Goal: Transaction & Acquisition: Purchase product/service

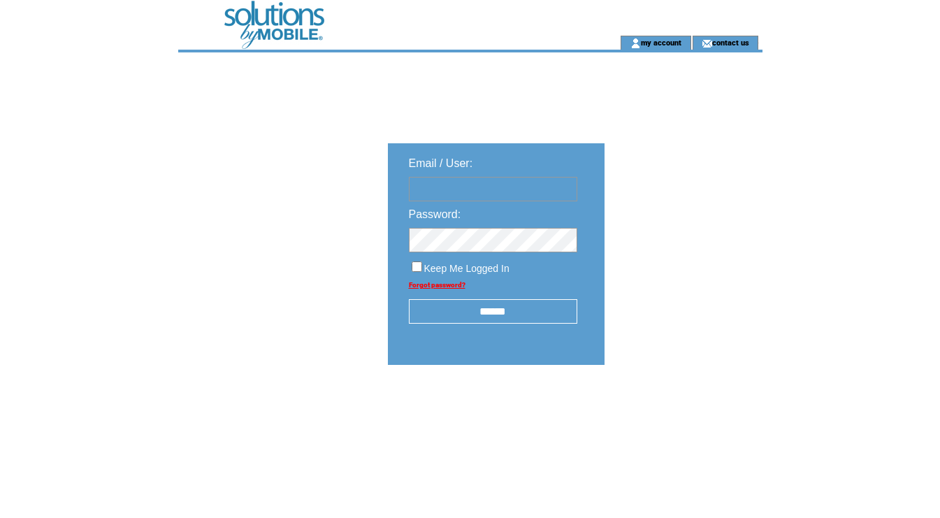
type input "********"
click at [500, 312] on input "******" at bounding box center [493, 311] width 168 height 24
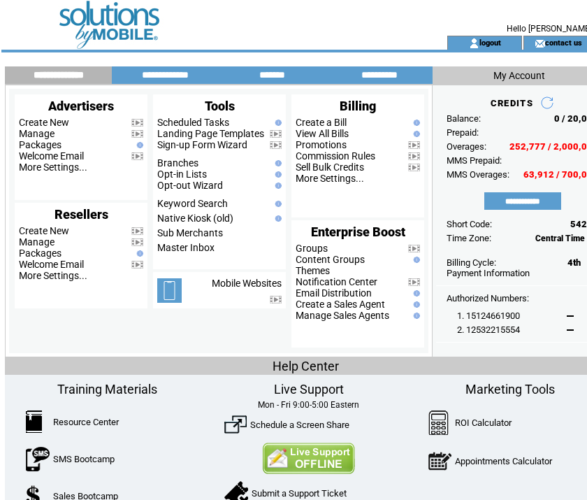
drag, startPoint x: 276, startPoint y: 20, endPoint x: 348, endPoint y: 80, distance: 93.8
click at [276, 20] on td at bounding box center [205, 18] width 384 height 36
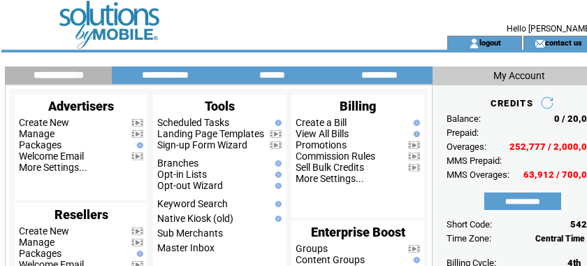
drag, startPoint x: 268, startPoint y: 20, endPoint x: 325, endPoint y: 18, distance: 56.6
click at [270, 19] on td at bounding box center [205, 18] width 384 height 36
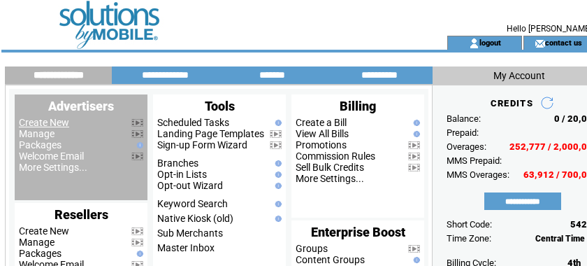
click at [42, 123] on link "Create New" at bounding box center [44, 122] width 50 height 11
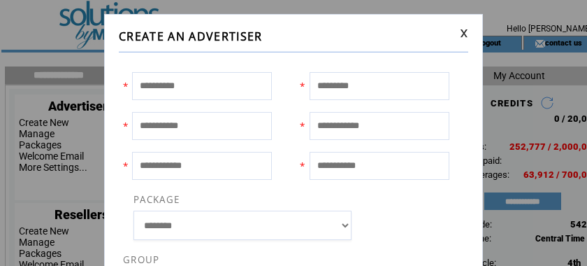
click at [460, 32] on link at bounding box center [464, 33] width 8 height 9
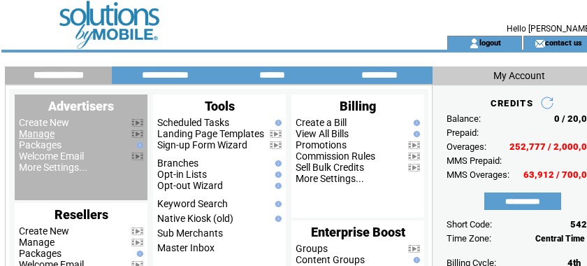
click at [43, 134] on link "Manage" at bounding box center [37, 133] width 36 height 11
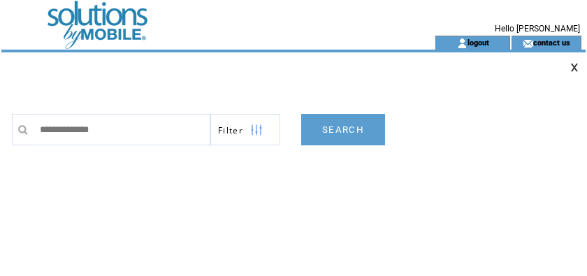
type input "**********"
click at [345, 133] on link "SEARCH" at bounding box center [343, 129] width 84 height 31
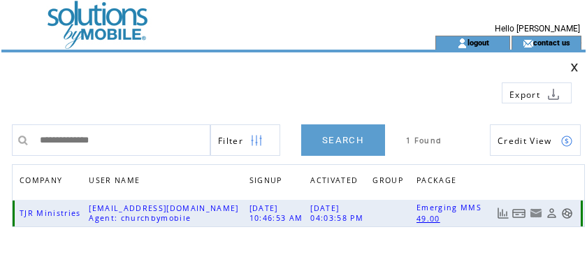
click at [521, 212] on link at bounding box center [519, 214] width 14 height 12
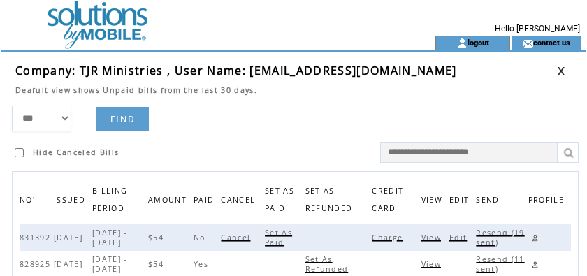
drag, startPoint x: 396, startPoint y: 237, endPoint x: 383, endPoint y: 237, distance: 12.6
click at [383, 237] on span "Charge" at bounding box center [389, 238] width 34 height 10
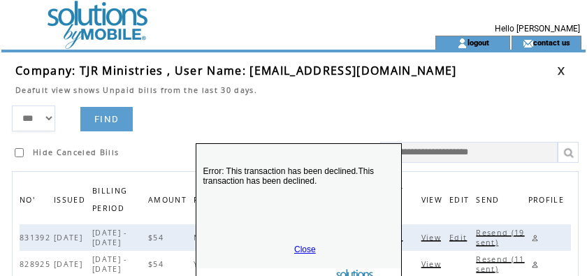
drag, startPoint x: 335, startPoint y: 241, endPoint x: 358, endPoint y: 106, distance: 137.5
click at [358, 152] on p "Error: This transaction has been declined.This transaction has been declined." at bounding box center [298, 194] width 205 height 84
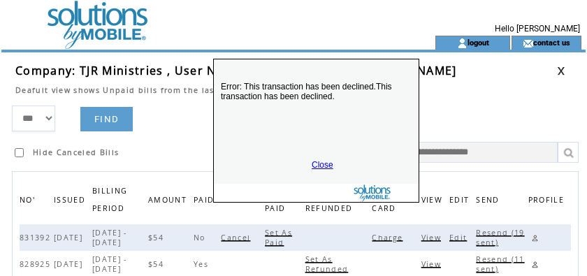
click at [318, 166] on link "Close" at bounding box center [323, 165] width 22 height 10
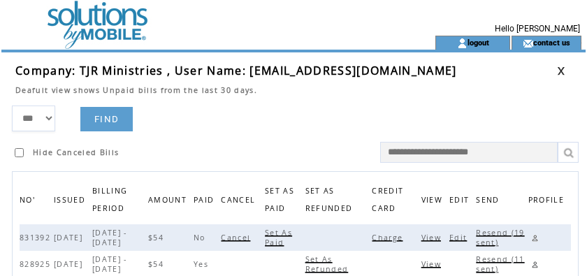
drag, startPoint x: 303, startPoint y: 98, endPoint x: 342, endPoint y: 98, distance: 39.1
click at [303, 98] on td at bounding box center [286, 100] width 542 height 10
click at [559, 68] on link at bounding box center [561, 70] width 8 height 9
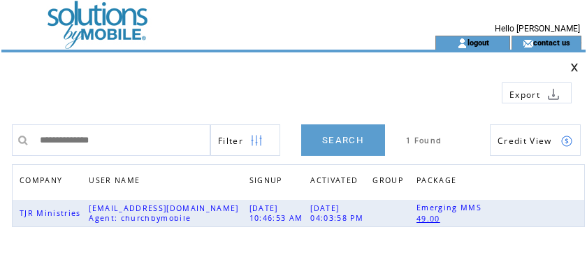
drag, startPoint x: 140, startPoint y: 134, endPoint x: -104, endPoint y: 116, distance: 245.2
click at [0, 116] on html "**********" at bounding box center [293, 138] width 587 height 276
type input "**********"
click at [331, 140] on link "SEARCH" at bounding box center [343, 139] width 84 height 31
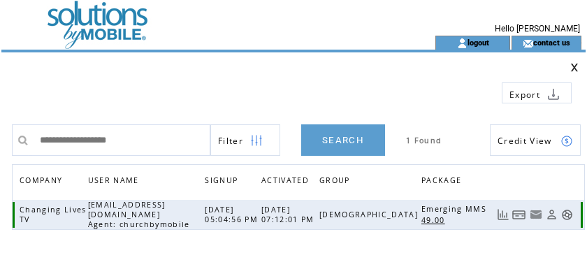
click at [518, 211] on link at bounding box center [519, 215] width 14 height 12
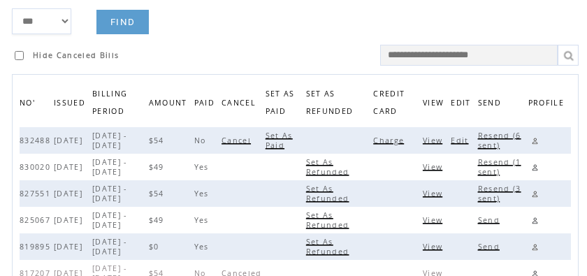
scroll to position [98, 0]
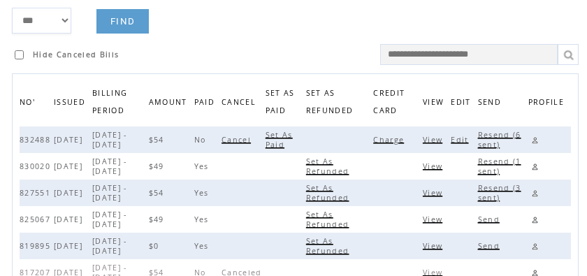
click at [396, 140] on span "Charge" at bounding box center [390, 140] width 34 height 10
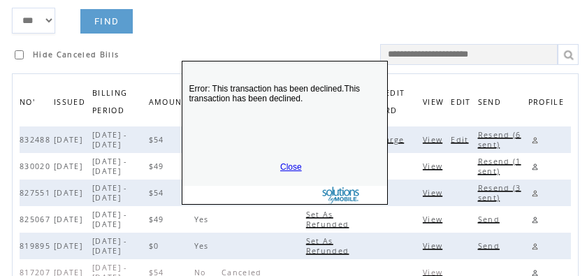
drag, startPoint x: 303, startPoint y: 210, endPoint x: 296, endPoint y: 60, distance: 149.7
click at [296, 70] on p "Error: This transaction has been declined.This transaction has been declined." at bounding box center [284, 112] width 205 height 84
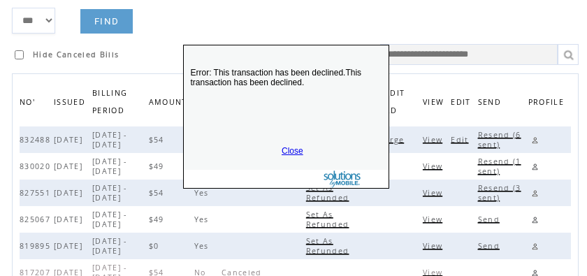
click at [289, 152] on link "Close" at bounding box center [293, 151] width 22 height 10
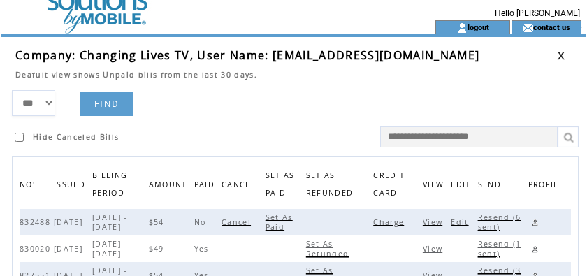
scroll to position [0, 0]
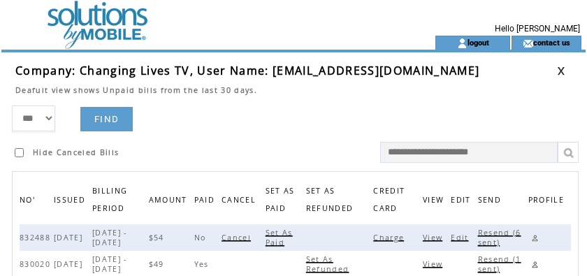
click at [499, 233] on span "Resend (6 sent)" at bounding box center [499, 238] width 43 height 20
drag, startPoint x: 284, startPoint y: 115, endPoint x: 315, endPoint y: 105, distance: 32.9
click at [310, 106] on form "*** **** ****** FIND Hide Canceled Bills" at bounding box center [299, 134] width 574 height 57
click at [563, 66] on td at bounding box center [571, 70] width 29 height 15
click at [558, 71] on link at bounding box center [561, 70] width 8 height 9
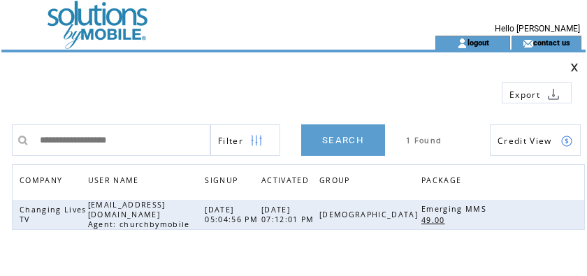
drag, startPoint x: 158, startPoint y: 141, endPoint x: -126, endPoint y: 124, distance: 284.9
click at [0, 124] on html "**********" at bounding box center [293, 138] width 587 height 276
type input "*****"
drag, startPoint x: 361, startPoint y: 138, endPoint x: 335, endPoint y: 142, distance: 26.1
click at [335, 142] on link "SEARCH" at bounding box center [343, 139] width 84 height 31
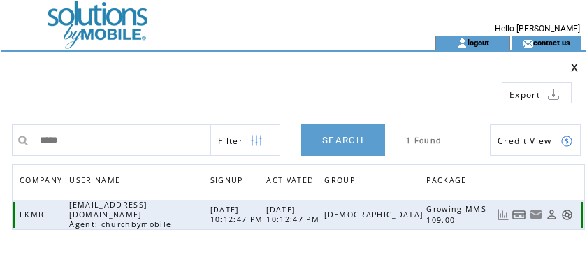
click at [519, 216] on link at bounding box center [519, 215] width 14 height 12
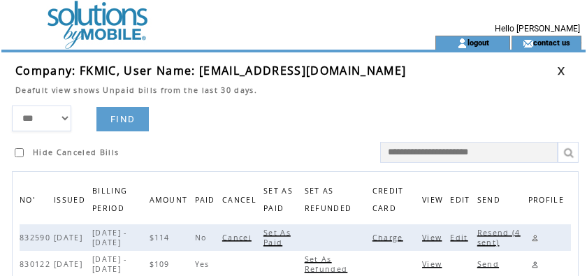
click at [389, 238] on span "Charge" at bounding box center [389, 238] width 34 height 10
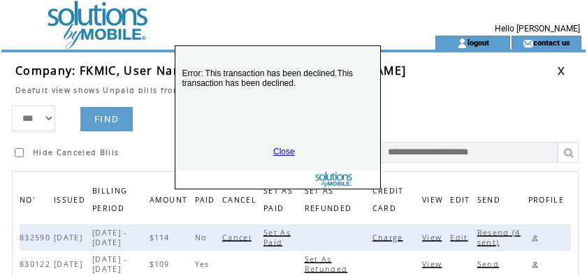
drag, startPoint x: 340, startPoint y: 243, endPoint x: 325, endPoint y: 89, distance: 154.4
click at [325, 90] on p "Error: This transaction has been declined.This transaction has been declined." at bounding box center [277, 97] width 205 height 84
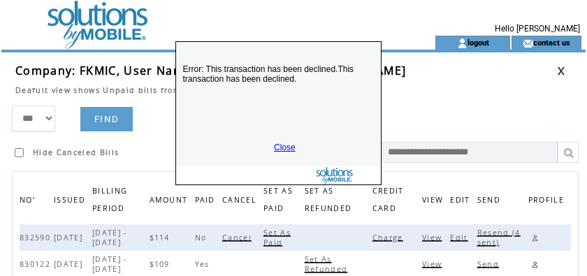
click at [277, 148] on link "Close" at bounding box center [285, 148] width 22 height 10
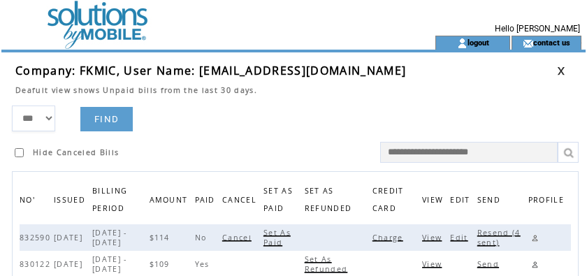
click at [493, 227] on td "Resend (4 sent)" at bounding box center [502, 237] width 51 height 27
click at [496, 236] on span "Resend (4 sent)" at bounding box center [498, 238] width 43 height 20
drag, startPoint x: 264, startPoint y: 126, endPoint x: 435, endPoint y: 96, distance: 173.1
click at [282, 118] on form "*** **** ****** FIND Hide Canceled Bills" at bounding box center [299, 134] width 574 height 57
click at [561, 71] on link at bounding box center [561, 70] width 8 height 9
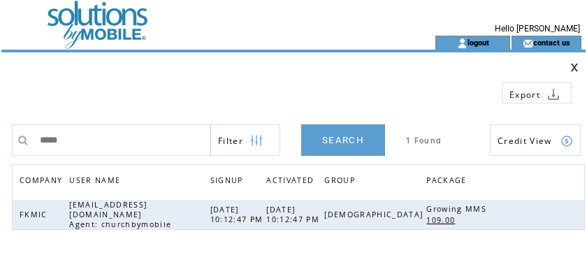
drag, startPoint x: 128, startPoint y: 138, endPoint x: -122, endPoint y: 115, distance: 251.2
click at [0, 115] on html "**********" at bounding box center [293, 138] width 587 height 276
type input "**********"
click at [331, 137] on link "SEARCH" at bounding box center [343, 139] width 84 height 31
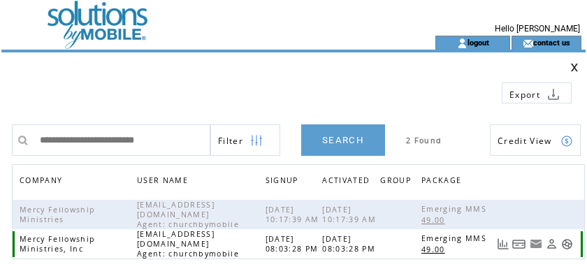
click at [523, 249] on link at bounding box center [519, 244] width 14 height 12
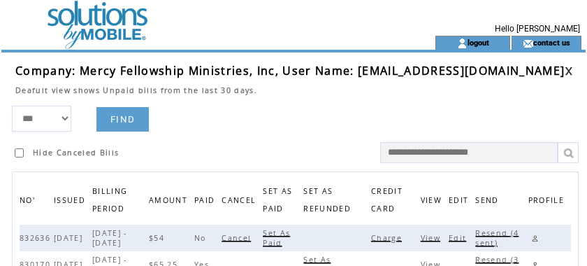
click at [405, 237] on span "Charge" at bounding box center [388, 238] width 34 height 10
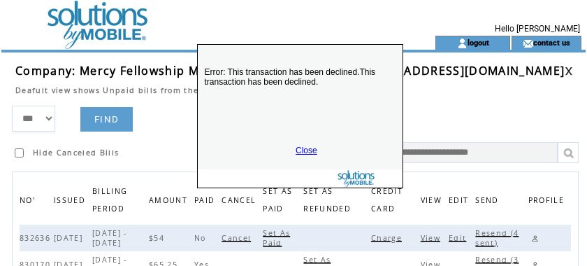
drag, startPoint x: 361, startPoint y: 240, endPoint x: 353, endPoint y: 89, distance: 150.4
click at [353, 89] on p "Error: This transaction has been declined.This transaction has been declined." at bounding box center [300, 95] width 205 height 84
click at [305, 150] on link "Close" at bounding box center [307, 150] width 22 height 10
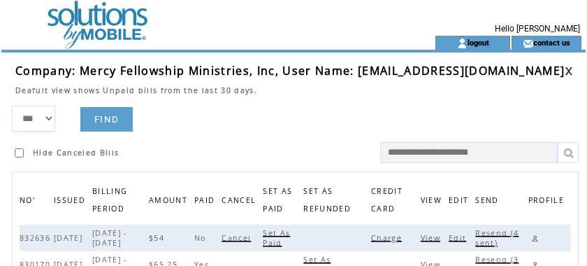
click at [514, 229] on span "Resend (4 sent)" at bounding box center [496, 238] width 43 height 20
drag, startPoint x: 312, startPoint y: 138, endPoint x: 500, endPoint y: 96, distance: 192.7
click at [490, 102] on td at bounding box center [289, 100] width 549 height 10
drag, startPoint x: 498, startPoint y: 94, endPoint x: 344, endPoint y: 91, distance: 154.5
click at [344, 91] on td "Deafult view shows Unpaid bills from the last 30 days." at bounding box center [289, 86] width 549 height 17
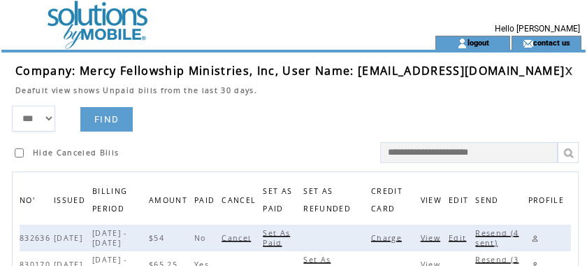
scroll to position [0, 29]
click at [573, 69] on link at bounding box center [569, 70] width 8 height 9
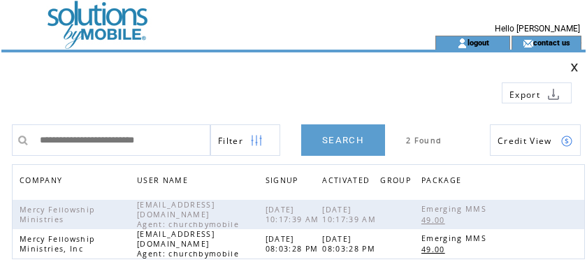
drag, startPoint x: 203, startPoint y: 143, endPoint x: -117, endPoint y: 131, distance: 319.6
click at [0, 131] on html "**********" at bounding box center [293, 138] width 587 height 276
type input "**********"
click at [351, 138] on link "SEARCH" at bounding box center [343, 139] width 84 height 31
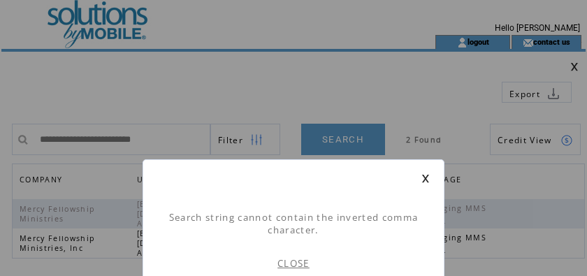
click at [292, 260] on link "CLOSE" at bounding box center [293, 263] width 32 height 13
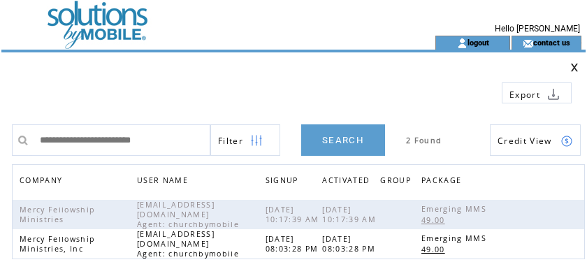
drag, startPoint x: 109, startPoint y: 143, endPoint x: -31, endPoint y: 132, distance: 140.1
drag, startPoint x: -31, startPoint y: 132, endPoint x: 118, endPoint y: 103, distance: 151.7
click at [121, 91] on td at bounding box center [229, 87] width 428 height 31
drag, startPoint x: 107, startPoint y: 136, endPoint x: -39, endPoint y: 135, distance: 146.0
click at [0, 135] on html "**********" at bounding box center [293, 138] width 587 height 276
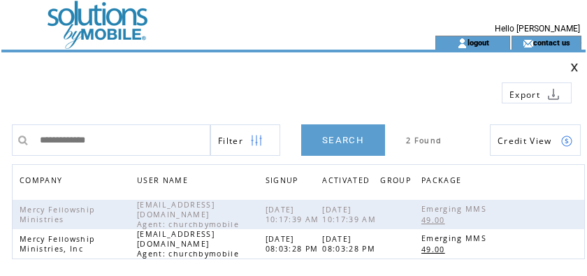
type input "**********"
click at [363, 143] on link "SEARCH" at bounding box center [343, 139] width 84 height 31
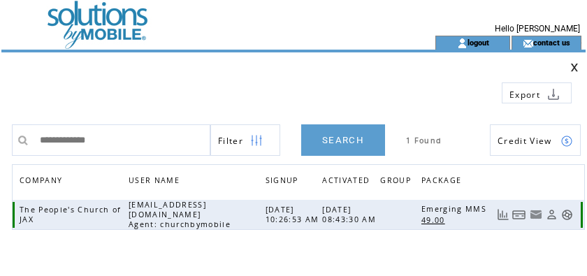
click at [516, 209] on link at bounding box center [519, 215] width 14 height 12
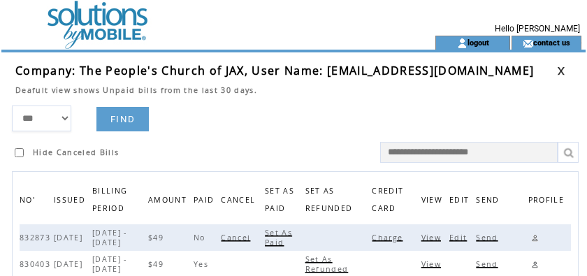
click at [393, 239] on span "Charge" at bounding box center [389, 238] width 34 height 10
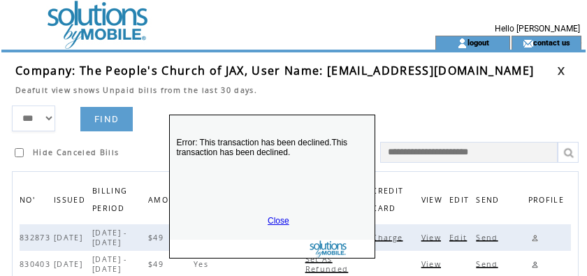
drag, startPoint x: 326, startPoint y: 244, endPoint x: 304, endPoint y: 87, distance: 158.0
click at [304, 124] on p "Error: This transaction has been declined.This transaction has been declined." at bounding box center [272, 166] width 205 height 84
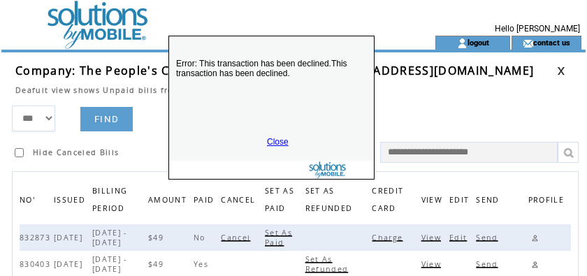
click at [276, 143] on link "Close" at bounding box center [278, 142] width 22 height 10
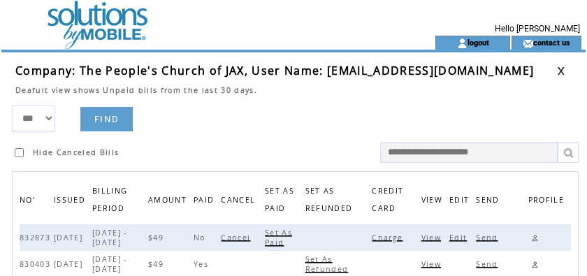
click at [560, 71] on link at bounding box center [561, 70] width 8 height 9
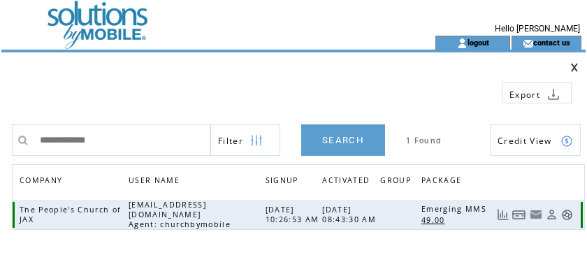
click at [428, 218] on span "49.00" at bounding box center [434, 220] width 27 height 10
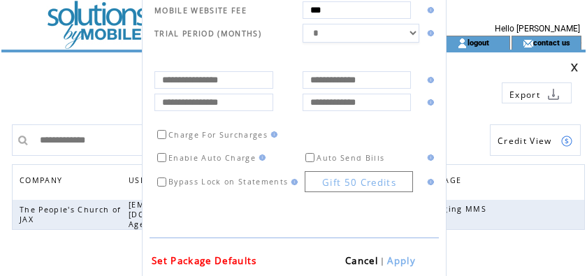
scroll to position [505, 0]
click at [397, 261] on link "Apply" at bounding box center [401, 260] width 29 height 13
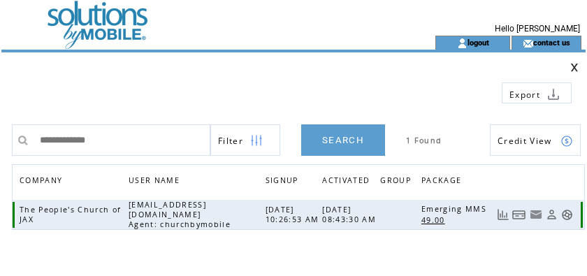
click at [522, 213] on link at bounding box center [519, 215] width 14 height 12
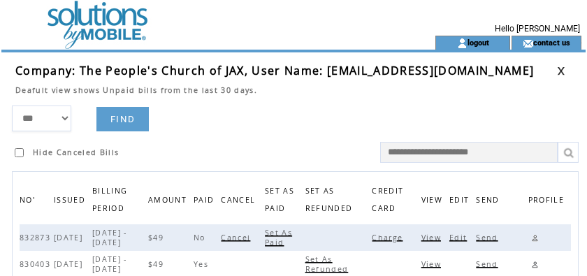
click at [391, 237] on span "Charge" at bounding box center [389, 238] width 34 height 10
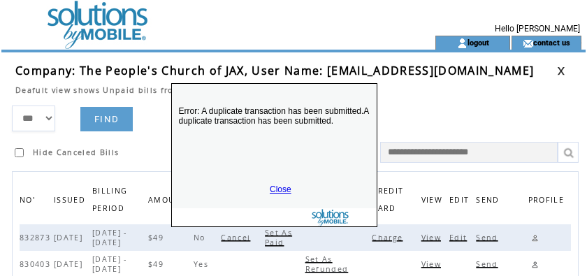
drag, startPoint x: 340, startPoint y: 246, endPoint x: 321, endPoint y: 107, distance: 140.3
click at [321, 107] on p "Error: A duplicate transaction has been submitted.A duplicate transaction has b…" at bounding box center [274, 134] width 205 height 84
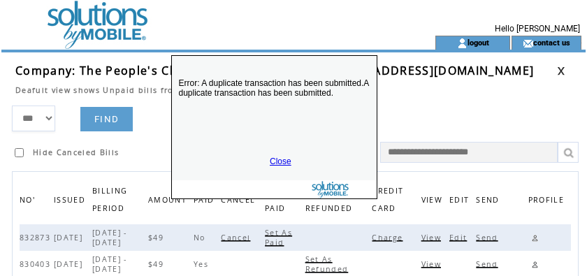
click at [280, 161] on link "Close" at bounding box center [281, 162] width 22 height 10
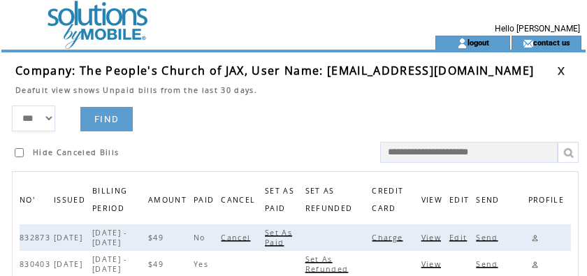
click at [490, 240] on span "Send" at bounding box center [488, 238] width 25 height 10
click at [473, 43] on link "logout" at bounding box center [478, 42] width 22 height 9
